Goal: Information Seeking & Learning: Learn about a topic

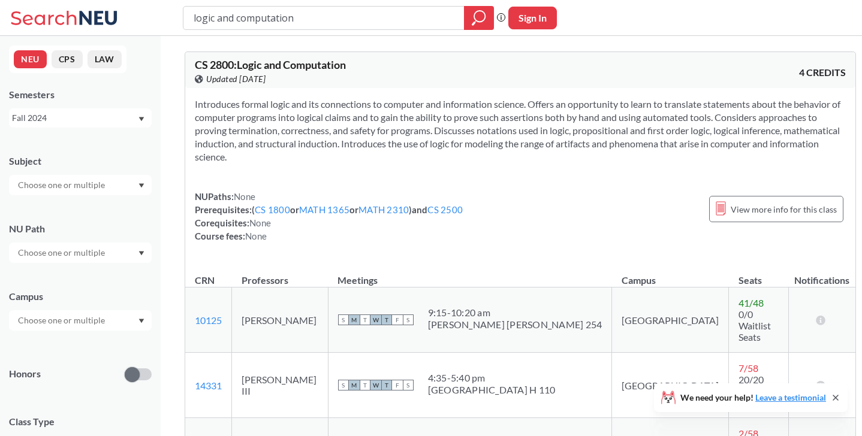
drag, startPoint x: 307, startPoint y: 16, endPoint x: 158, endPoint y: 17, distance: 149.2
click at [158, 17] on div "logic and computation Phrase search guarantees the exact search appears in the …" at bounding box center [431, 18] width 862 height 36
type input "ds4200"
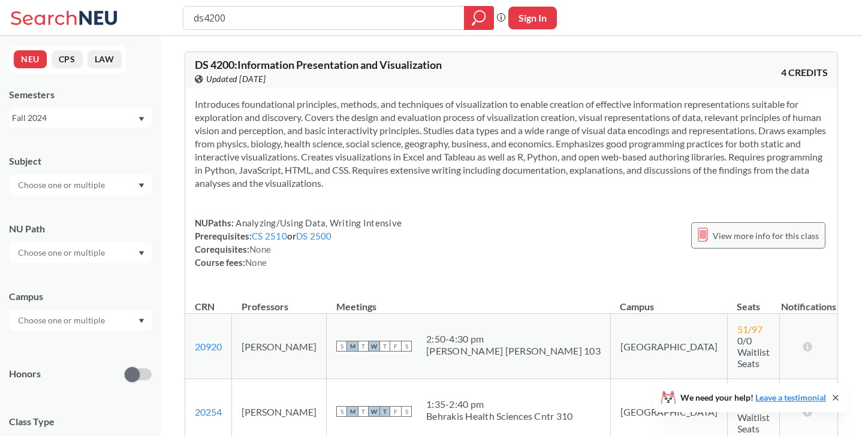
click at [798, 224] on div "View more info for this class" at bounding box center [758, 235] width 134 height 26
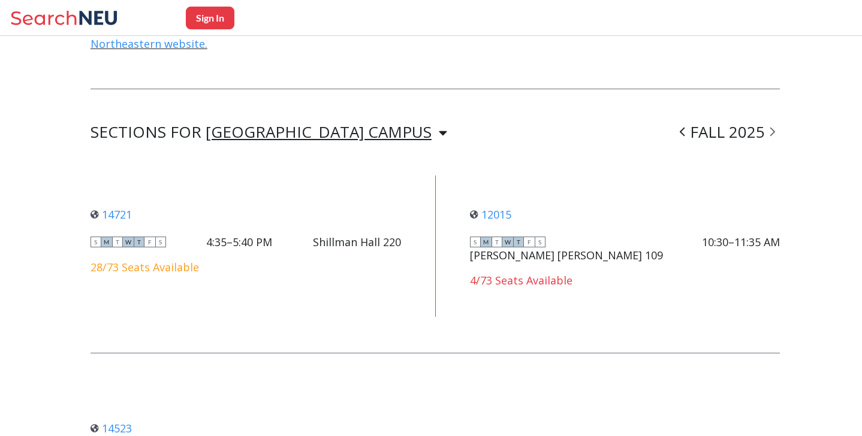
scroll to position [745, 0]
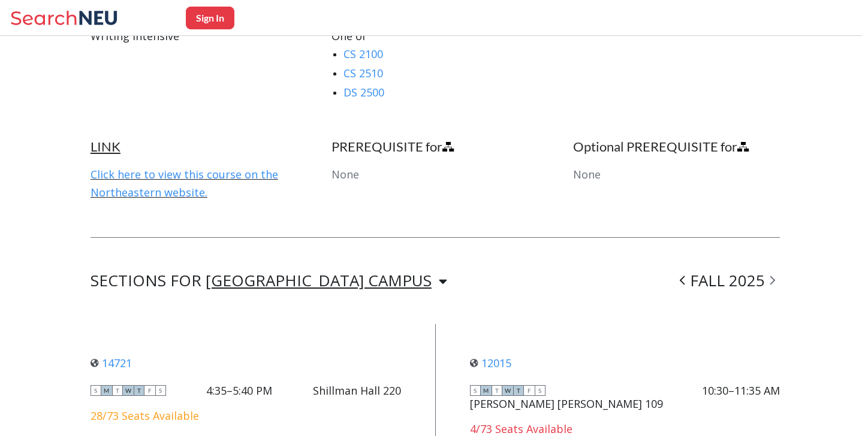
click at [439, 275] on icon at bounding box center [443, 281] width 8 height 13
click at [385, 274] on div "SECTIONS FOR [GEOGRAPHIC_DATA] CAMPUS [GEOGRAPHIC_DATA] CAMPUS FALL 2025" at bounding box center [434, 281] width 689 height 14
click at [683, 277] on icon at bounding box center [682, 280] width 5 height 12
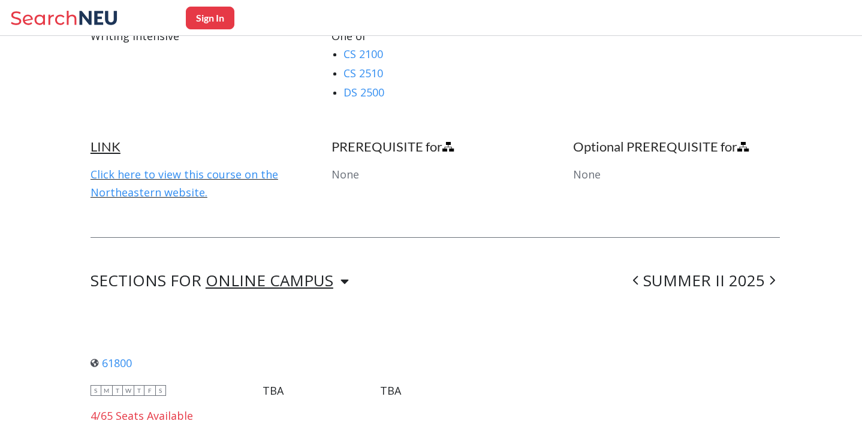
click at [309, 274] on div "ONLINE CAMPUS" at bounding box center [270, 280] width 128 height 13
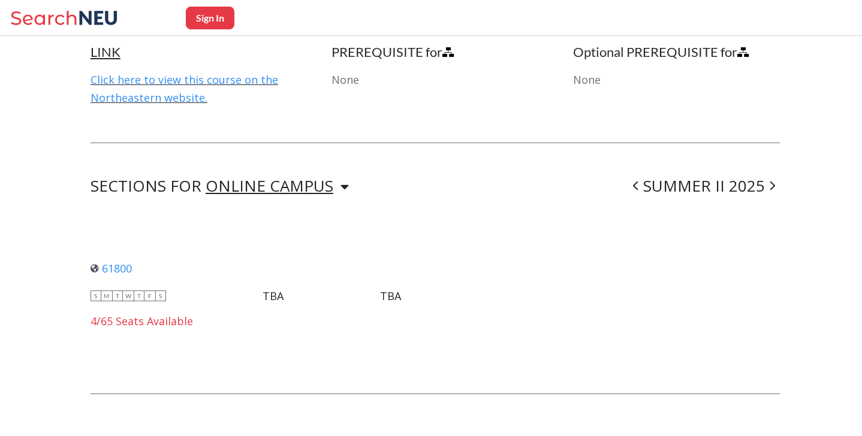
scroll to position [838, 0]
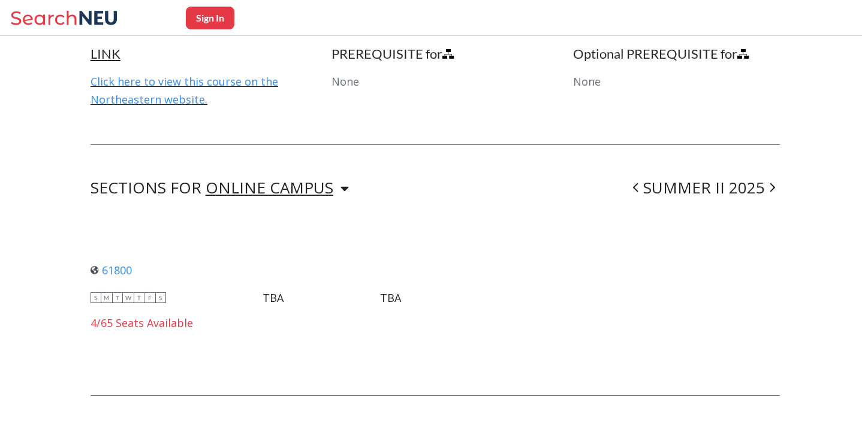
click at [636, 182] on icon at bounding box center [635, 188] width 5 height 12
click at [636, 182] on span at bounding box center [640, 187] width 15 height 31
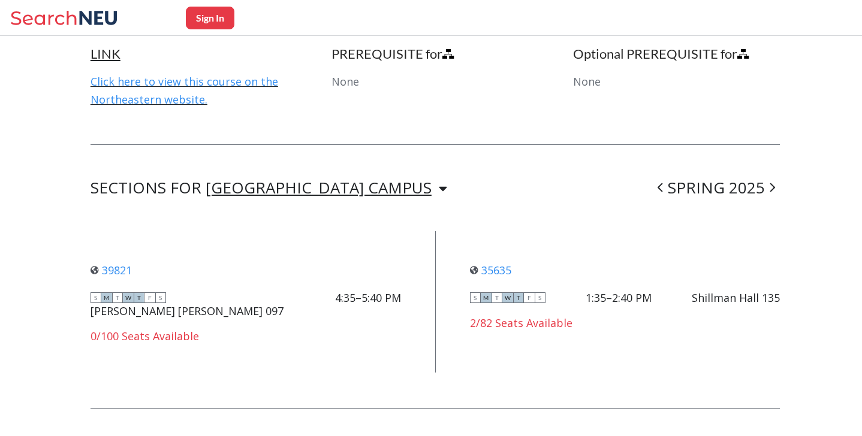
click at [775, 186] on span at bounding box center [772, 187] width 15 height 31
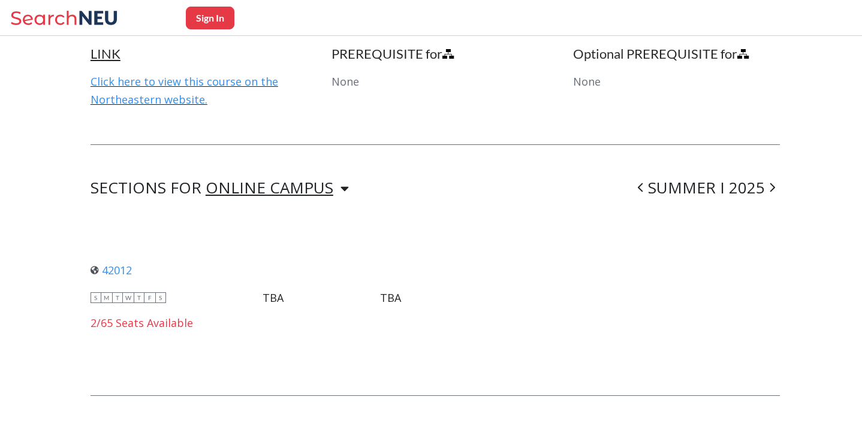
click at [775, 186] on span at bounding box center [772, 187] width 15 height 31
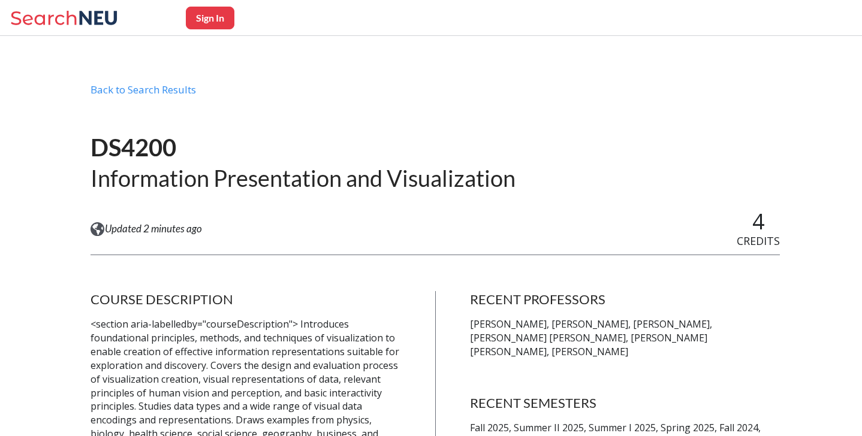
scroll to position [0, 0]
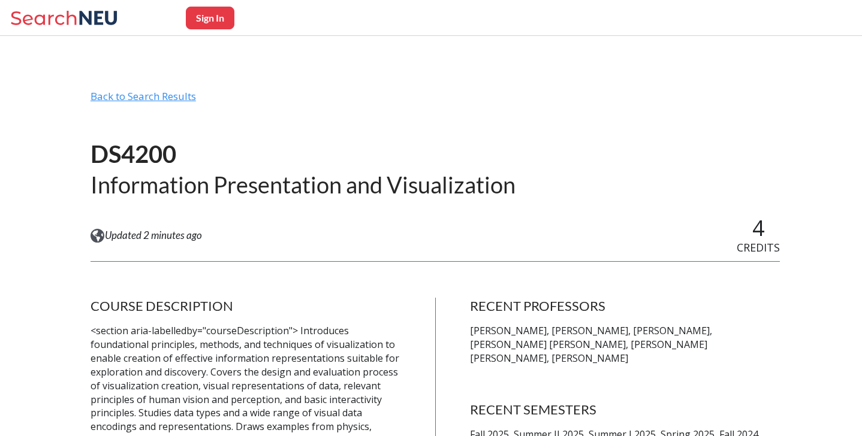
click at [118, 99] on div "Back to Search Results" at bounding box center [434, 101] width 689 height 23
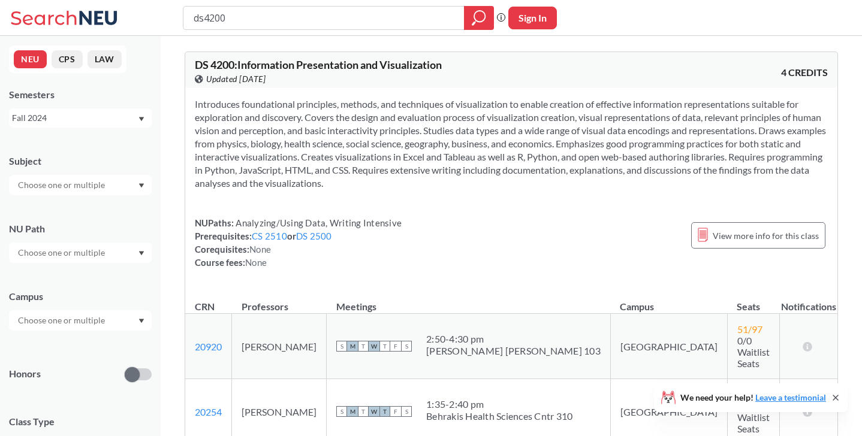
drag, startPoint x: 269, startPoint y: 15, endPoint x: 156, endPoint y: 14, distance: 113.3
click at [156, 14] on div "ds4200 Phrase search guarantees the exact search appears in the results. Ex. If…" at bounding box center [431, 18] width 862 height 36
type input "com112"
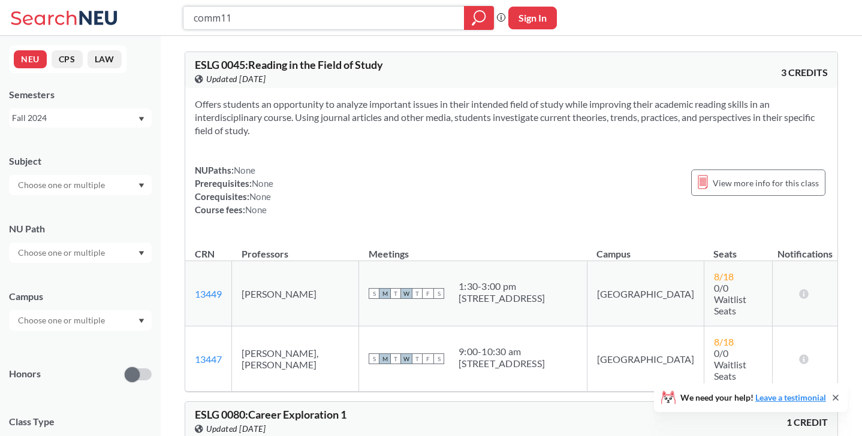
type input "comm112"
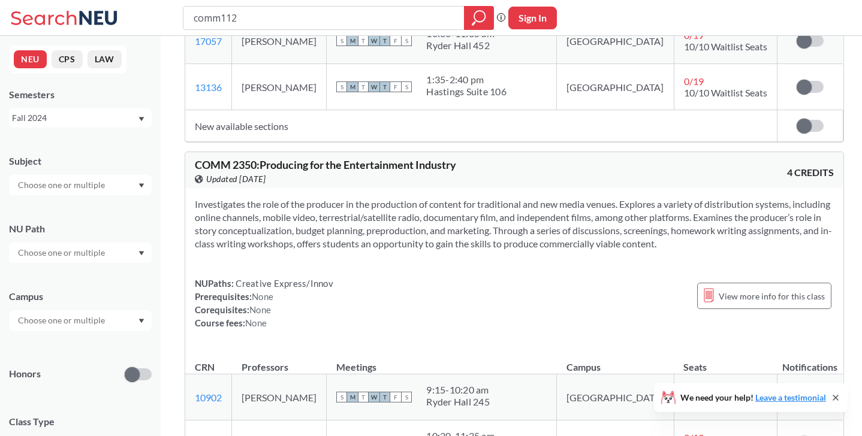
scroll to position [673, 0]
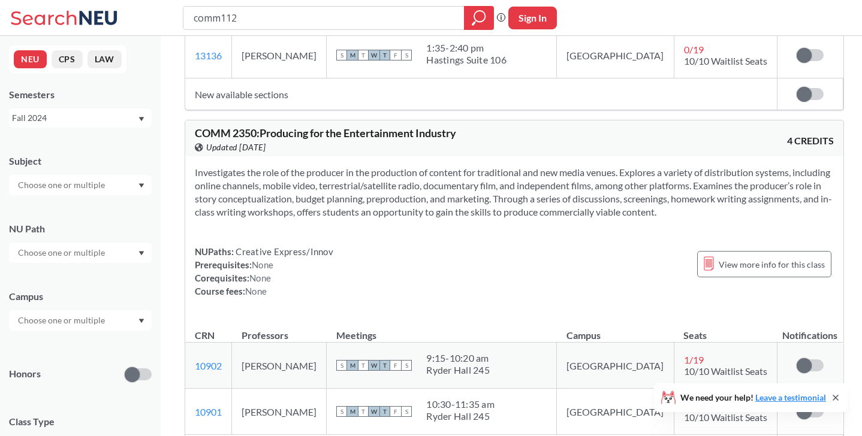
drag, startPoint x: 240, startPoint y: 17, endPoint x: 160, endPoint y: 16, distance: 80.3
click at [160, 16] on div "comm112 Phrase search guarantees the exact search appears in the results. Ex. I…" at bounding box center [431, 18] width 862 height 36
type input "public speaking"
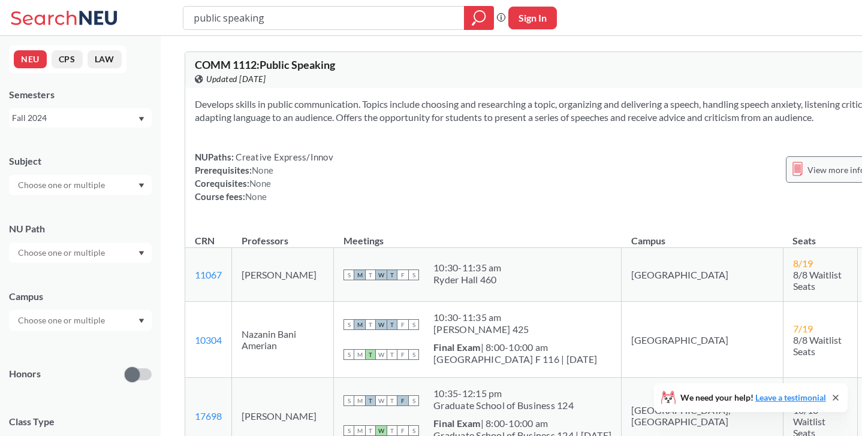
click at [807, 177] on span "View more info for this class" at bounding box center [860, 169] width 106 height 15
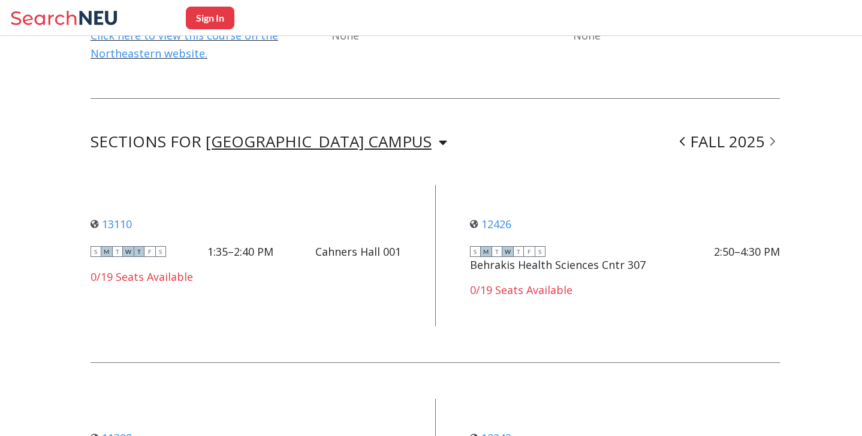
scroll to position [825, 0]
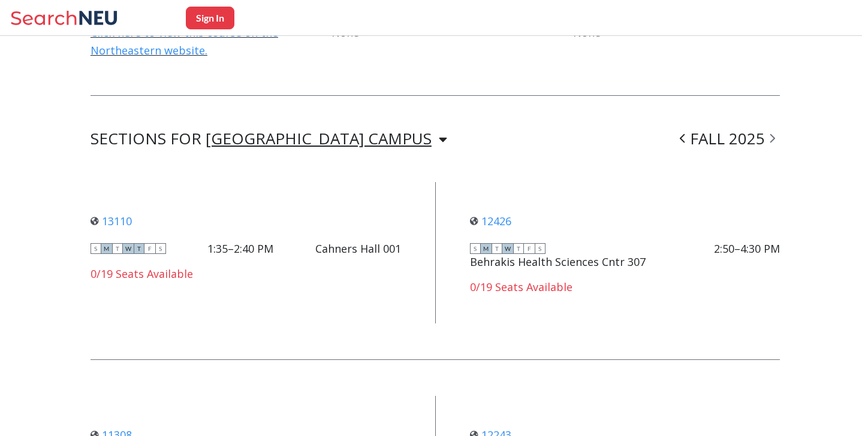
click at [685, 132] on icon at bounding box center [682, 138] width 5 height 12
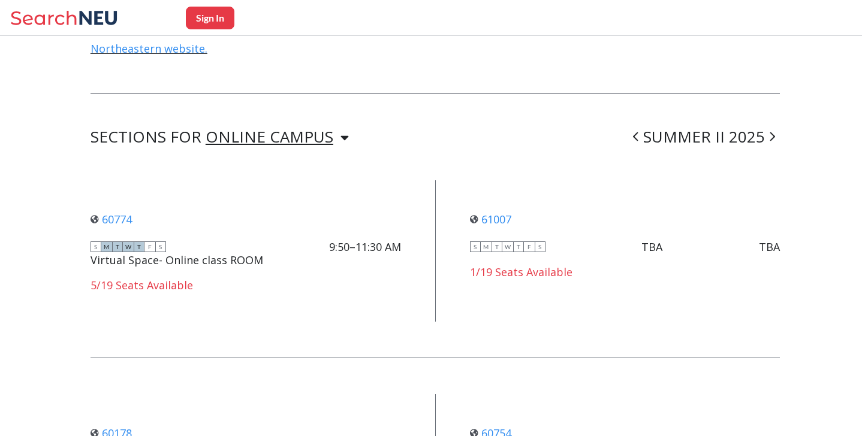
scroll to position [819, 0]
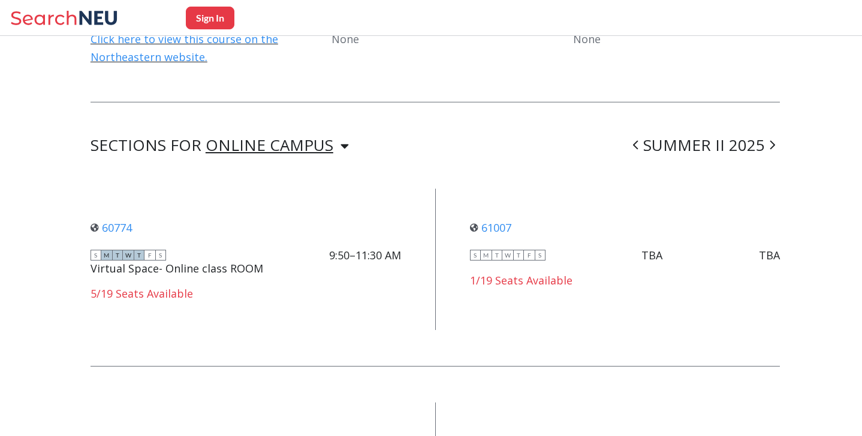
click at [636, 139] on icon at bounding box center [635, 145] width 5 height 12
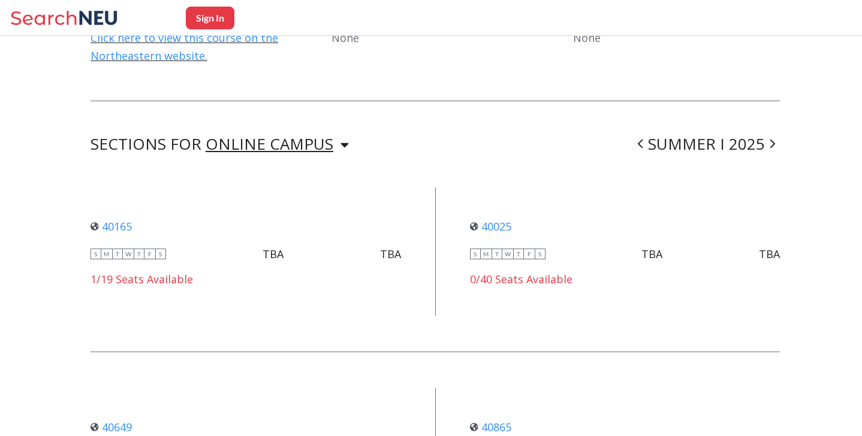
scroll to position [783, 0]
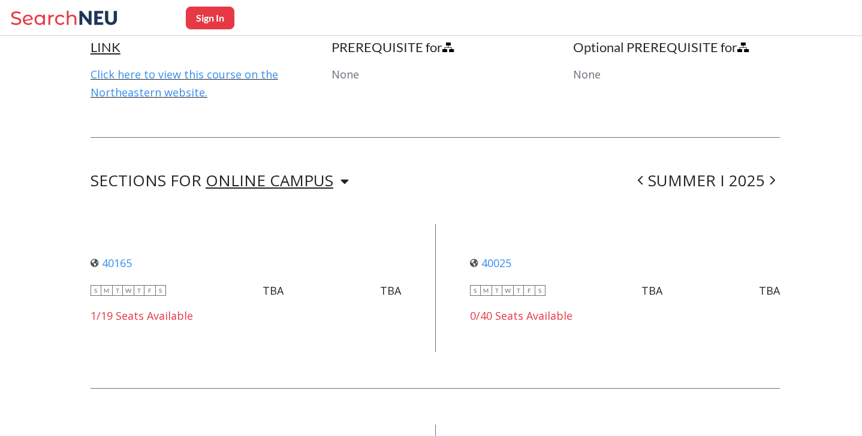
click at [772, 174] on icon at bounding box center [771, 180] width 5 height 12
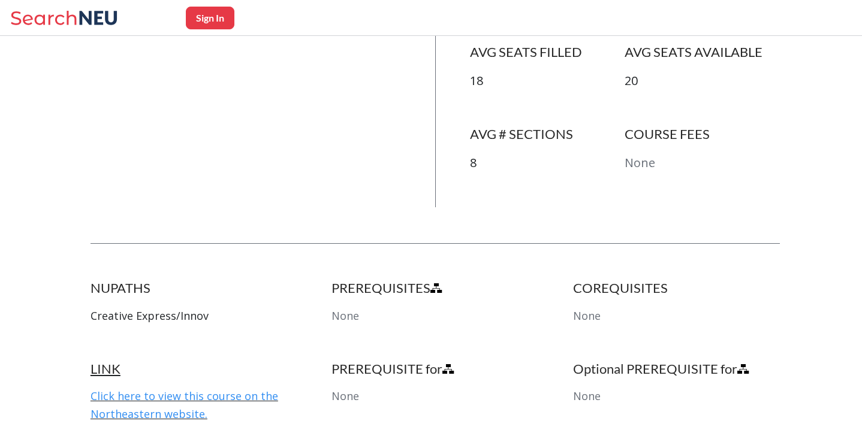
scroll to position [0, 0]
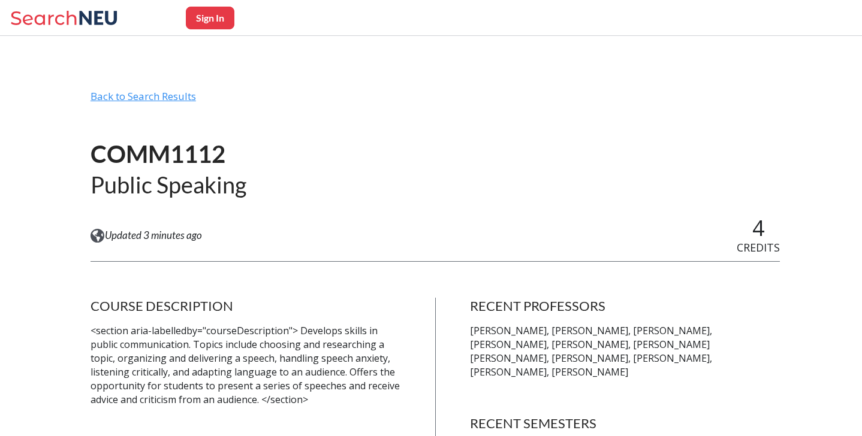
click at [158, 99] on div "Back to Search Results" at bounding box center [434, 101] width 689 height 23
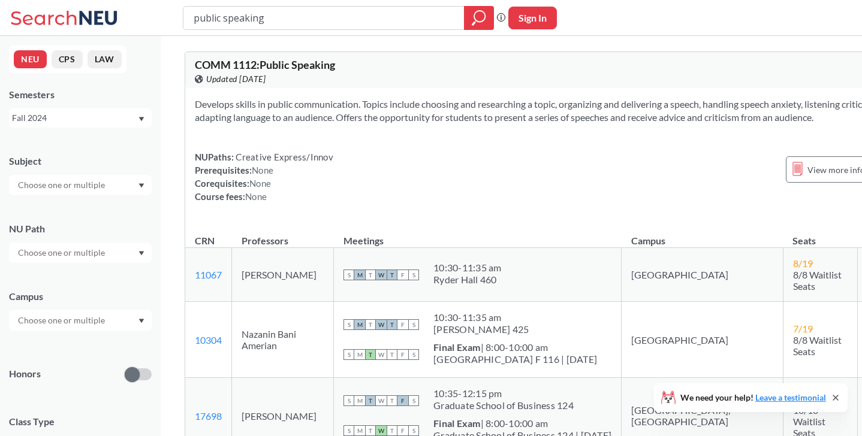
drag, startPoint x: 277, startPoint y: 17, endPoint x: 179, endPoint y: 16, distance: 98.3
click at [179, 16] on div "public speaking Phrase search guarantees the exact search appears in the result…" at bounding box center [431, 18] width 862 height 36
type input "cs3000"
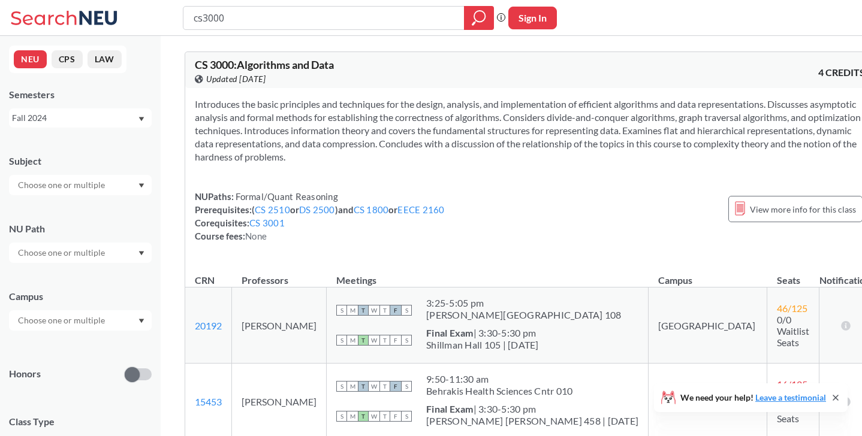
click at [207, 16] on input "cs3000" at bounding box center [323, 18] width 263 height 20
type input "s"
type input "ds3000"
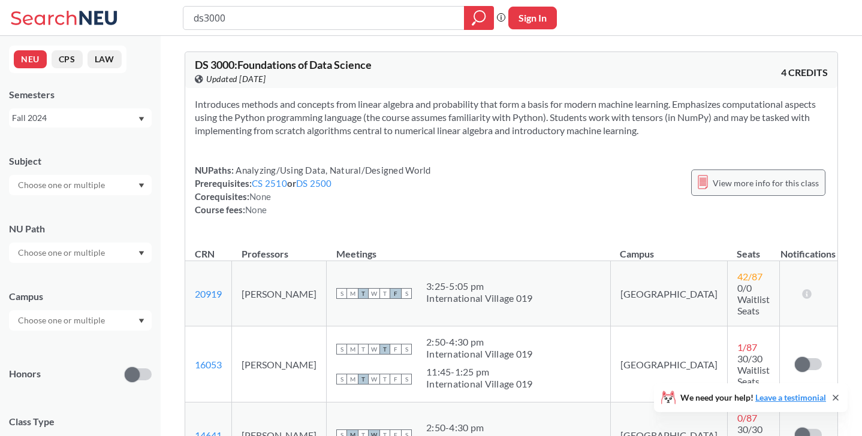
click at [749, 191] on div "View more info for this class" at bounding box center [758, 183] width 134 height 26
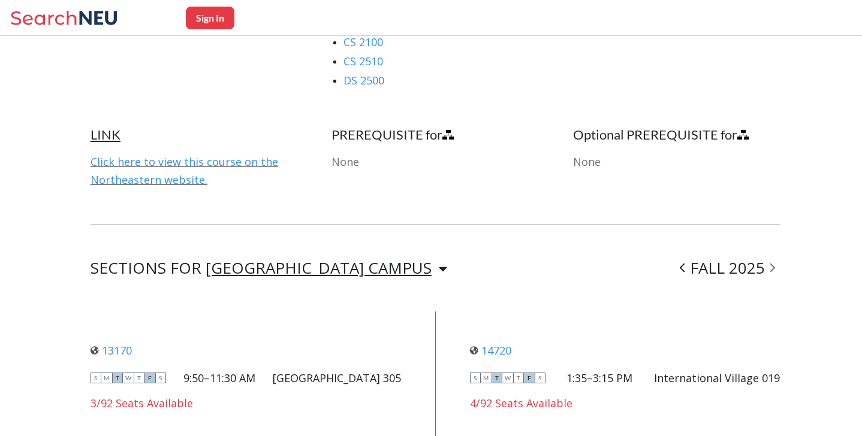
scroll to position [832, 0]
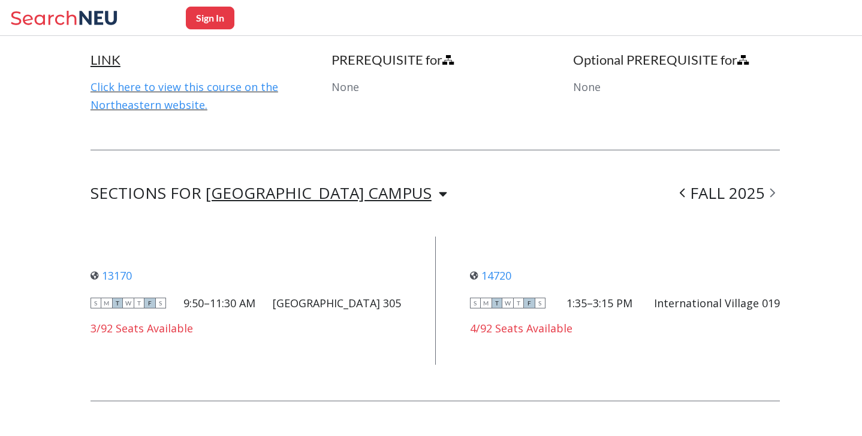
click at [685, 190] on icon at bounding box center [682, 193] width 5 height 12
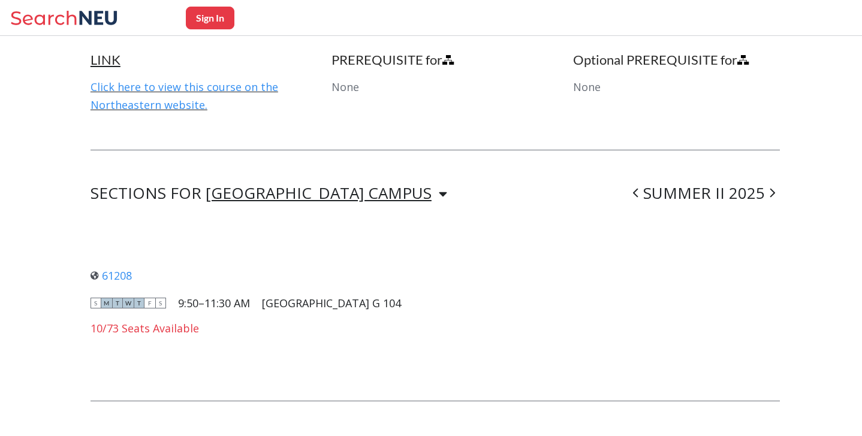
click at [636, 190] on icon at bounding box center [635, 193] width 5 height 12
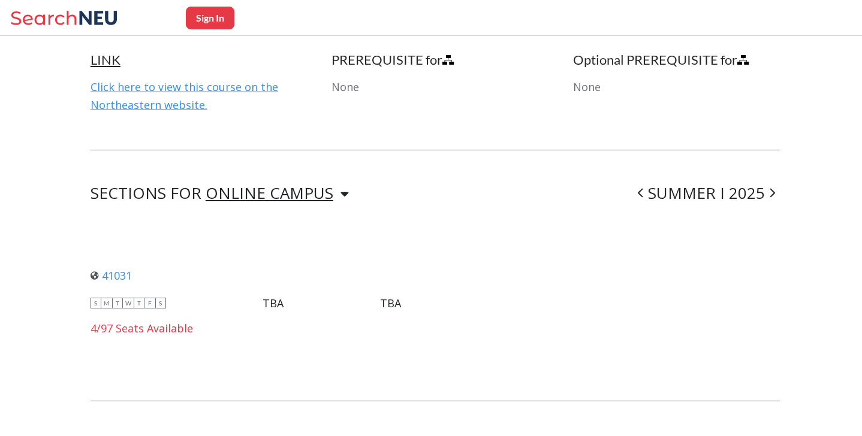
click at [636, 190] on span at bounding box center [640, 192] width 15 height 31
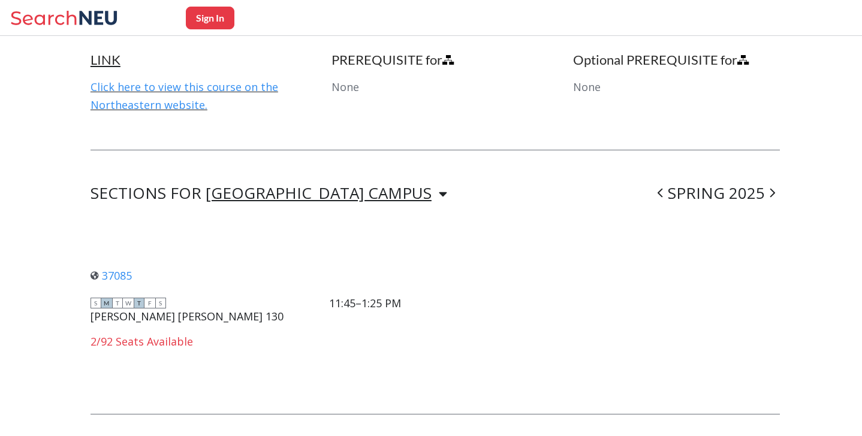
click at [773, 189] on icon at bounding box center [772, 193] width 5 height 9
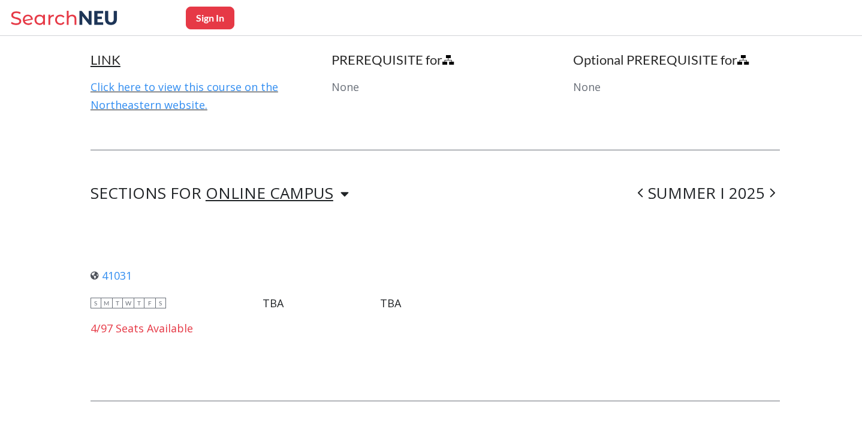
click at [773, 189] on icon at bounding box center [772, 193] width 5 height 9
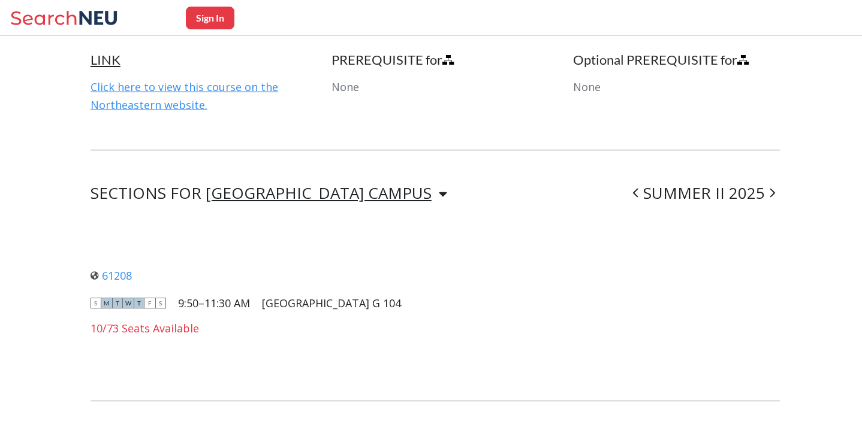
click at [773, 189] on icon at bounding box center [772, 193] width 5 height 9
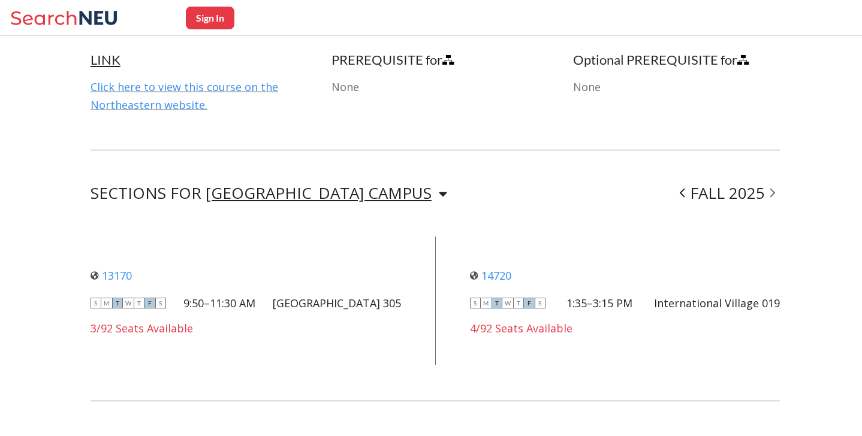
click at [773, 189] on icon at bounding box center [772, 193] width 5 height 9
click at [769, 191] on icon at bounding box center [771, 193] width 5 height 12
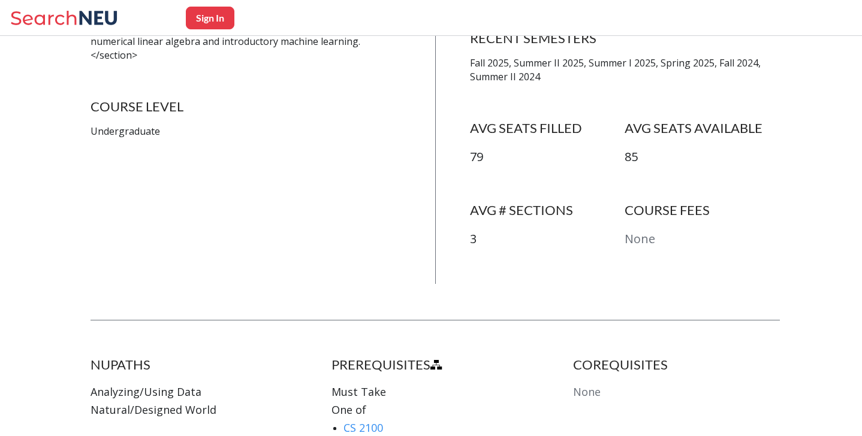
scroll to position [0, 0]
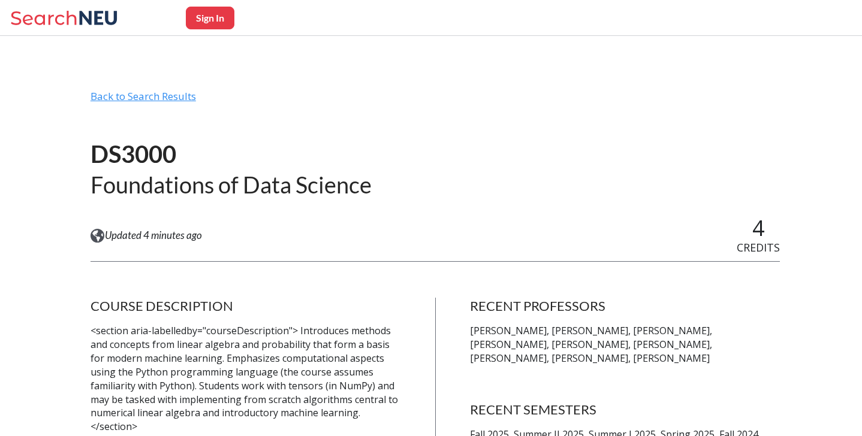
click at [127, 98] on div "Back to Search Results" at bounding box center [434, 101] width 689 height 23
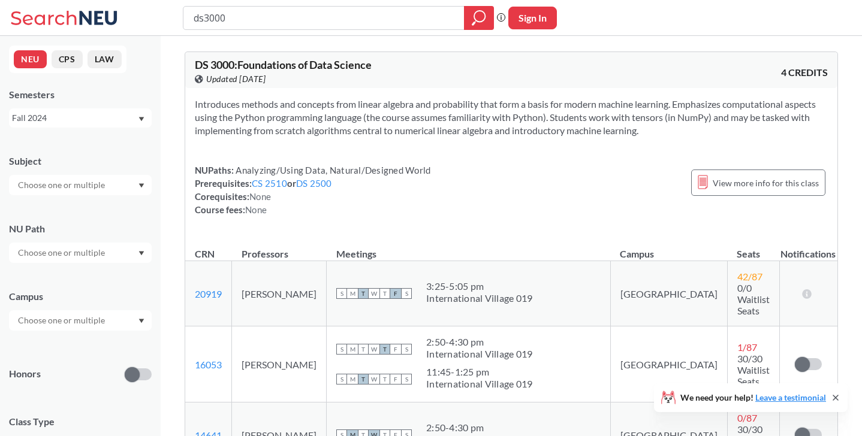
click at [200, 14] on input "ds3000" at bounding box center [323, 18] width 263 height 20
type input "cs3000"
click at [474, 16] on icon "magnifying glass" at bounding box center [479, 16] width 11 height 11
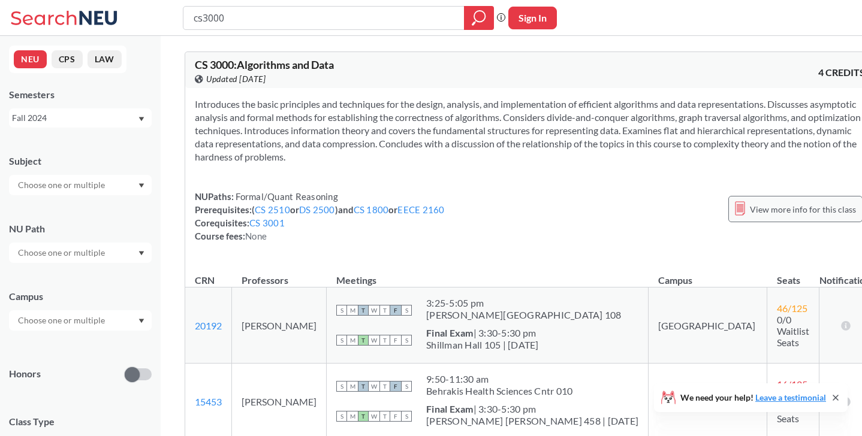
click at [753, 202] on span "View more info for this class" at bounding box center [803, 209] width 106 height 15
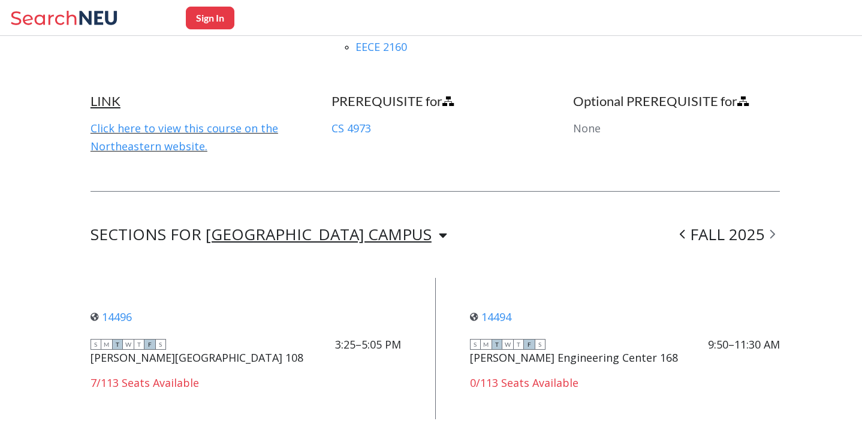
scroll to position [883, 0]
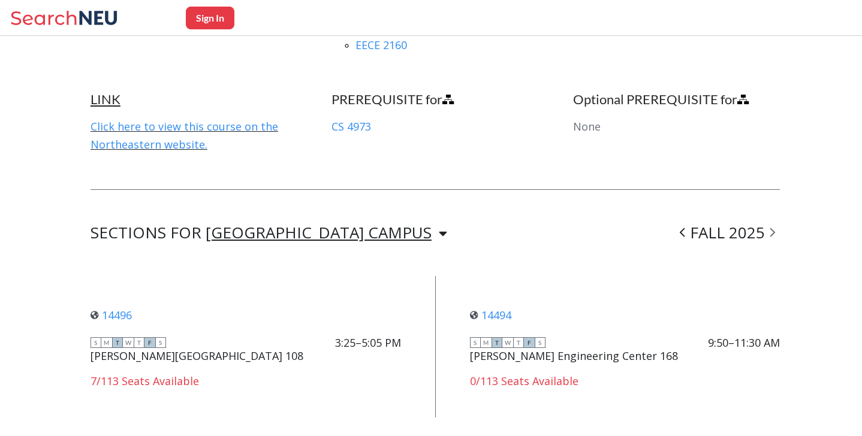
click at [683, 228] on icon at bounding box center [682, 232] width 5 height 9
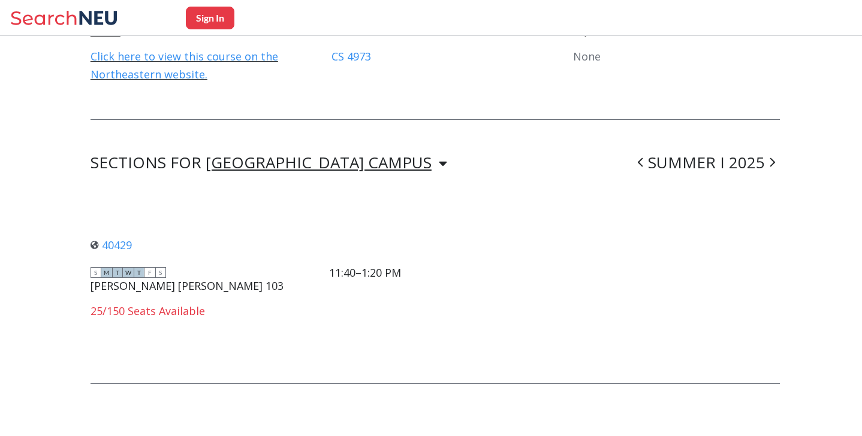
scroll to position [955, 0]
click at [640, 155] on icon at bounding box center [640, 161] width 5 height 12
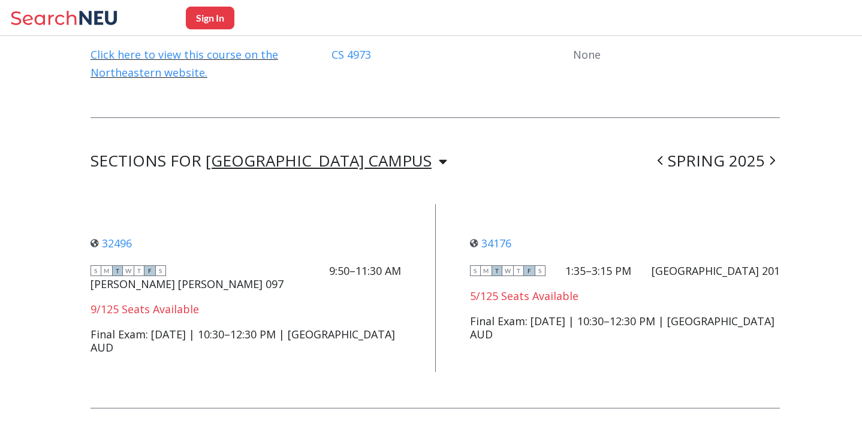
click at [663, 155] on icon at bounding box center [659, 161] width 5 height 12
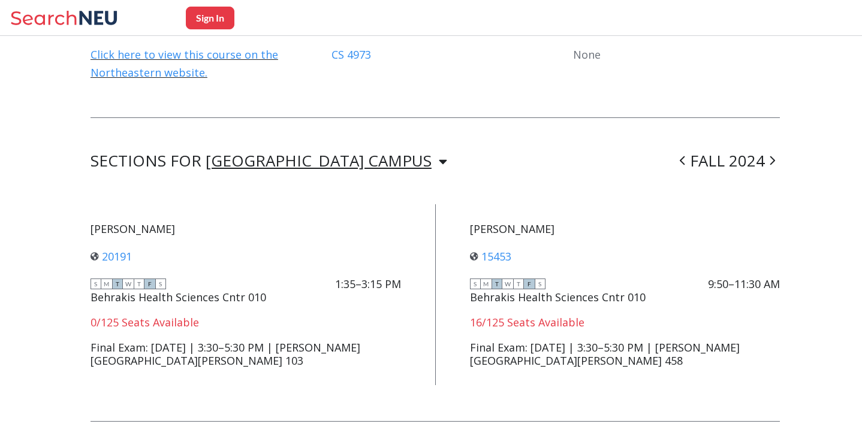
click at [684, 155] on icon at bounding box center [682, 161] width 5 height 12
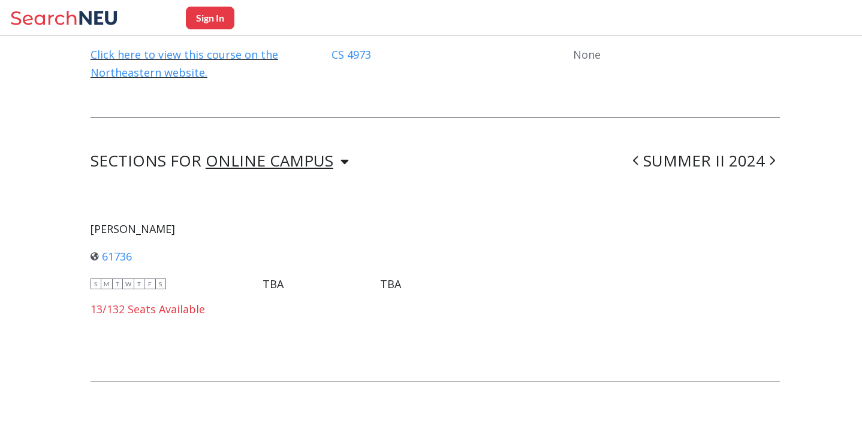
click at [638, 155] on icon at bounding box center [635, 161] width 5 height 12
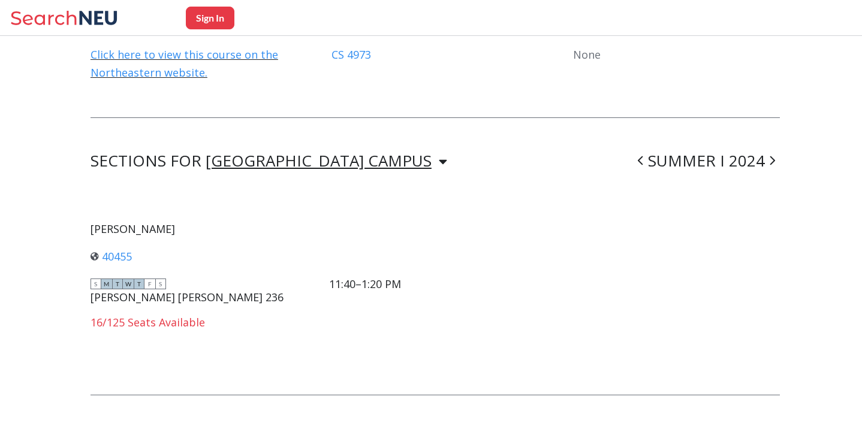
click at [771, 155] on icon at bounding box center [771, 161] width 5 height 12
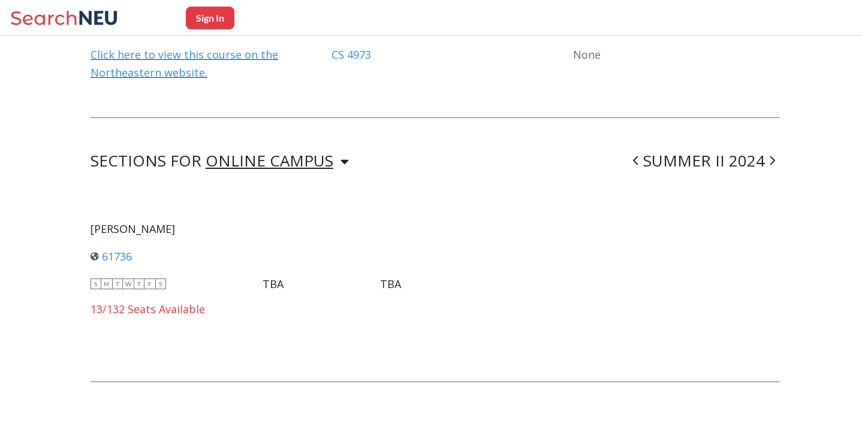
click at [771, 155] on icon at bounding box center [771, 161] width 5 height 12
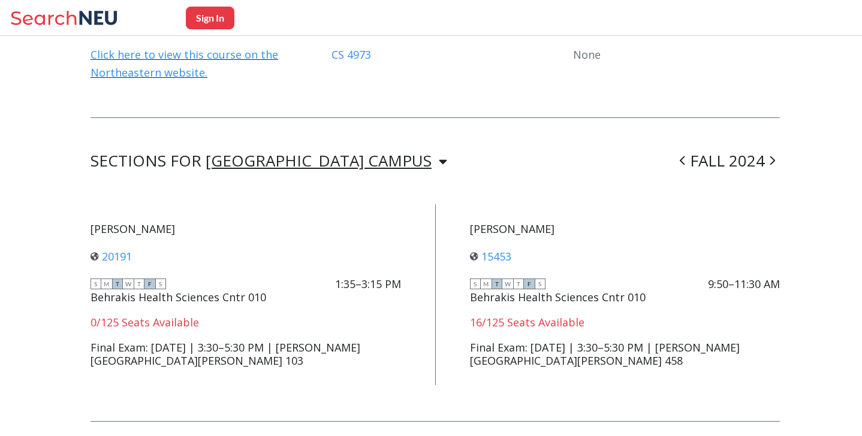
click at [771, 155] on icon at bounding box center [771, 161] width 5 height 12
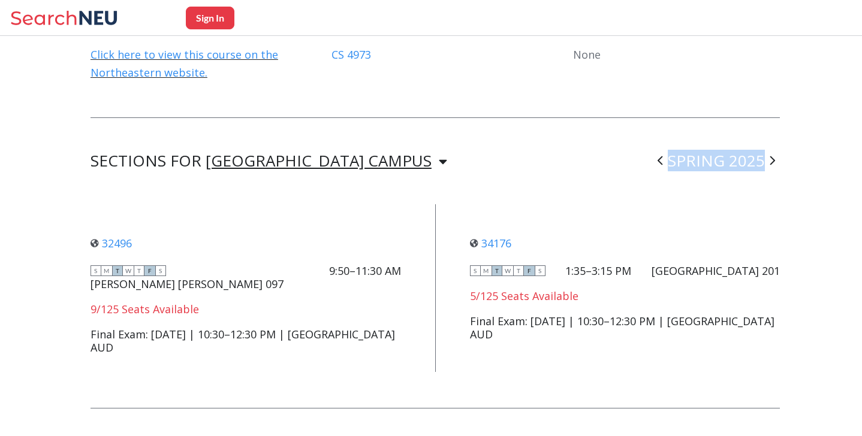
click at [771, 155] on icon at bounding box center [771, 161] width 5 height 12
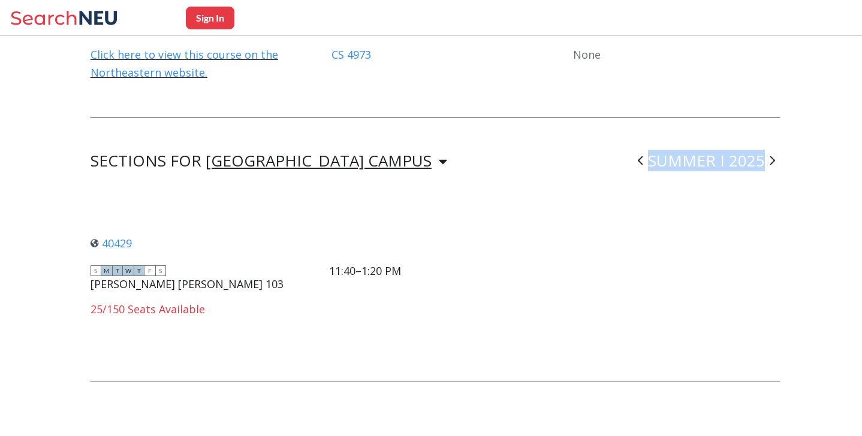
click at [774, 156] on icon at bounding box center [772, 160] width 5 height 9
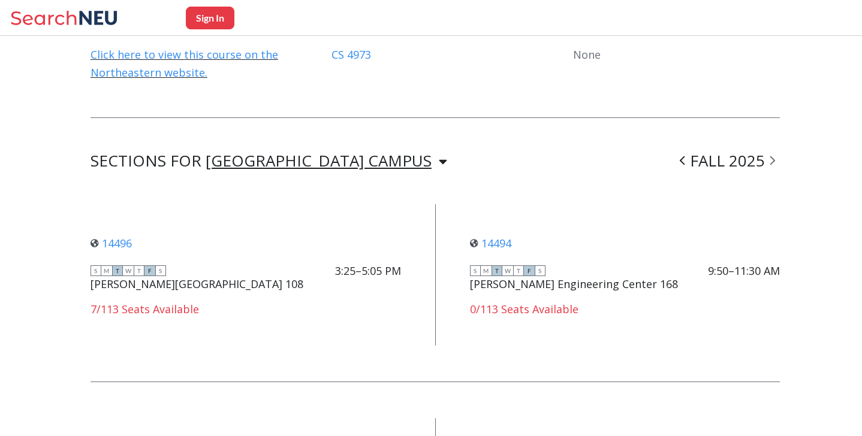
click at [774, 156] on icon at bounding box center [772, 160] width 5 height 9
click at [682, 155] on icon at bounding box center [682, 161] width 5 height 12
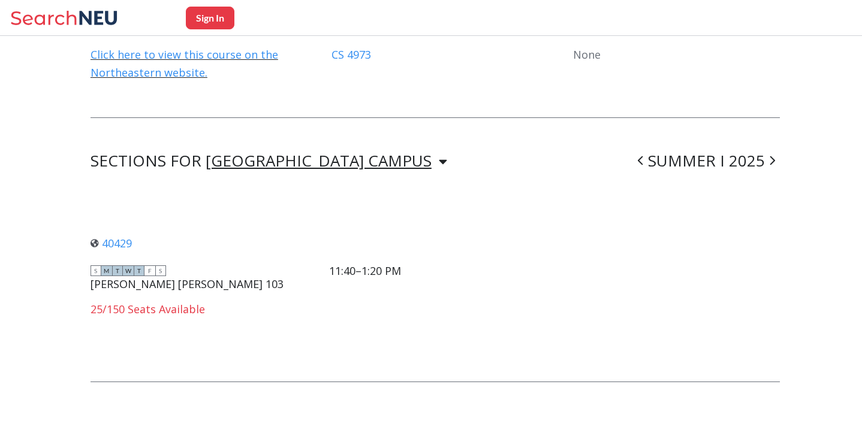
click at [772, 155] on icon at bounding box center [771, 161] width 5 height 12
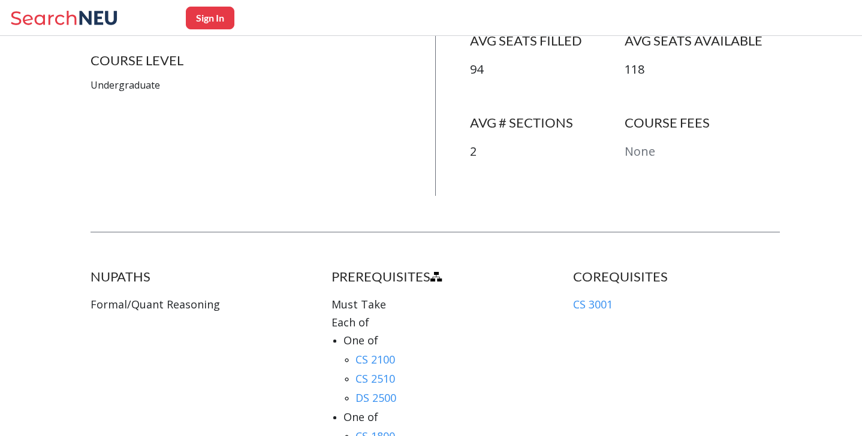
scroll to position [0, 0]
